Goal: Information Seeking & Learning: Learn about a topic

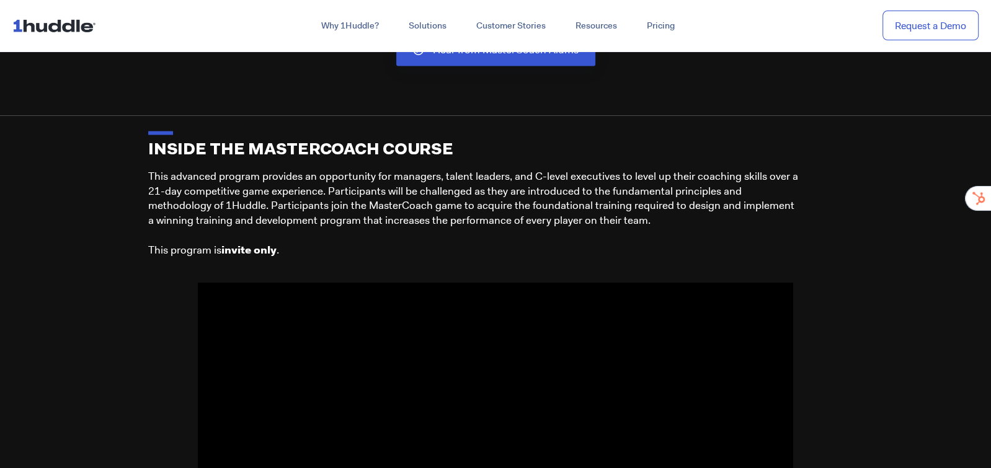
scroll to position [2319, 0]
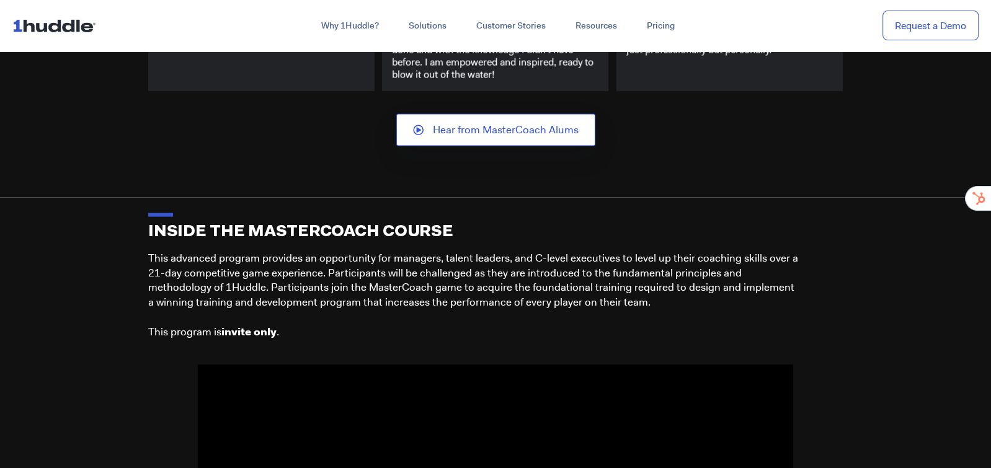
click at [479, 132] on link "Hear from MasterCoach Alums" at bounding box center [495, 130] width 199 height 32
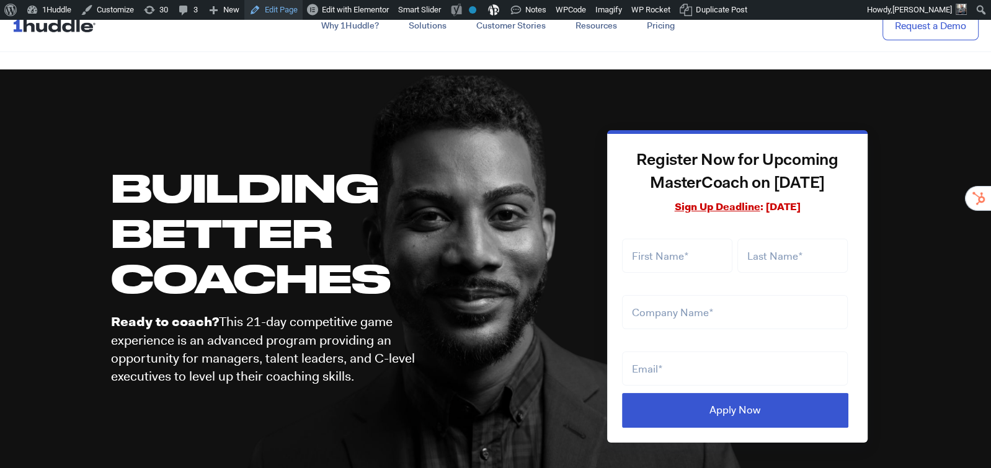
click at [288, 11] on link "Edit Page" at bounding box center [273, 10] width 58 height 20
